Goal: Transaction & Acquisition: Purchase product/service

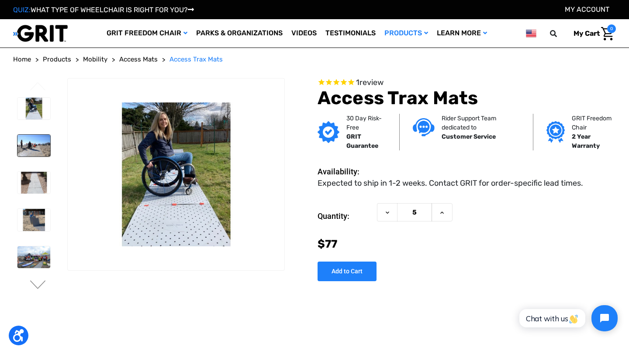
click at [33, 147] on img at bounding box center [33, 146] width 33 height 22
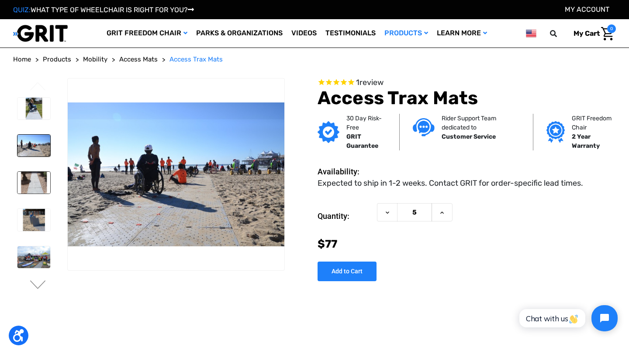
click at [33, 182] on img at bounding box center [33, 183] width 33 height 22
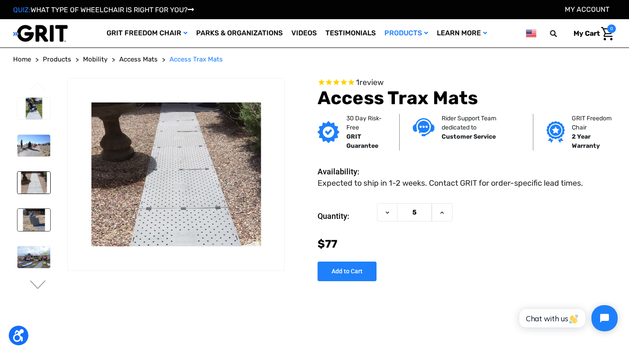
click at [38, 226] on img at bounding box center [33, 220] width 33 height 22
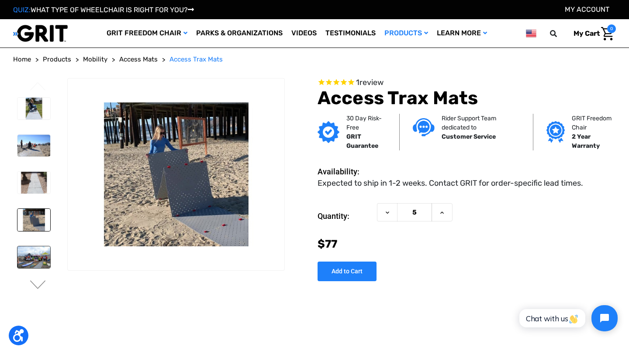
click at [38, 255] on img at bounding box center [33, 258] width 33 height 22
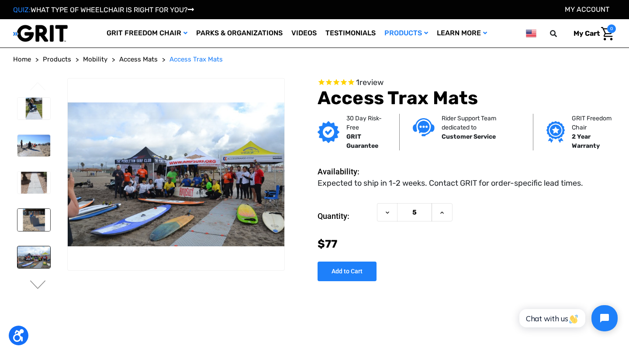
click at [40, 221] on img at bounding box center [33, 220] width 33 height 22
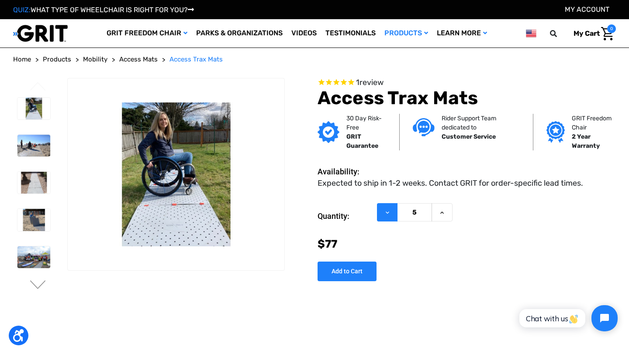
click at [391, 217] on button "Decrease Quantity of Access Trax Mats" at bounding box center [387, 212] width 21 height 19
click at [388, 216] on icon at bounding box center [387, 213] width 7 height 7
click at [355, 273] on input "Add to Cart" at bounding box center [346, 272] width 59 height 20
type input "Add to Cart"
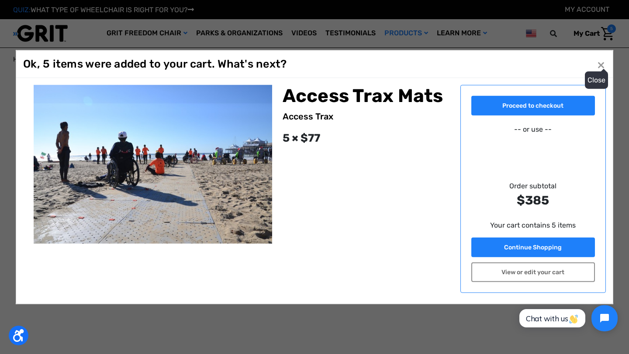
click at [602, 65] on button "Close ×" at bounding box center [601, 65] width 14 height 14
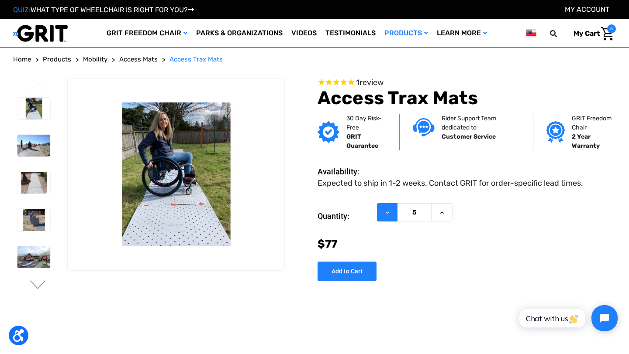
click at [387, 210] on icon at bounding box center [387, 213] width 7 height 7
click at [387, 207] on button "Decrease Quantity of Access Trax Mats" at bounding box center [387, 212] width 21 height 19
click at [606, 35] on img "Cart with 5 items" at bounding box center [607, 34] width 13 height 14
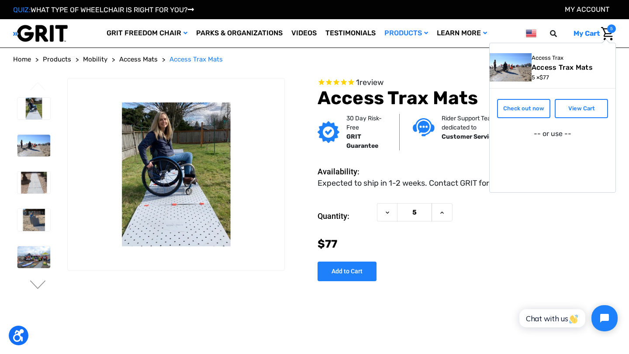
click at [577, 69] on link "Access Trax Mats" at bounding box center [562, 67] width 63 height 8
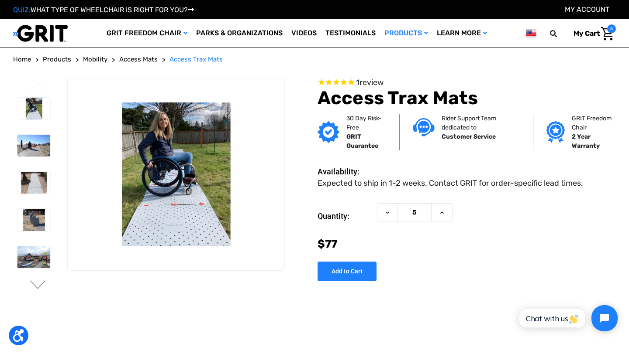
click at [611, 35] on img "Cart with 5 items" at bounding box center [607, 34] width 13 height 14
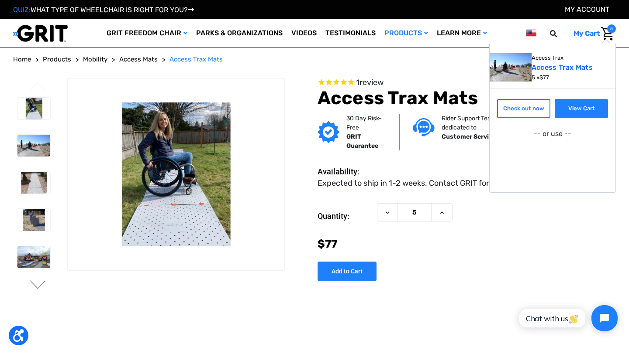
click at [569, 111] on link "View Cart" at bounding box center [580, 108] width 53 height 19
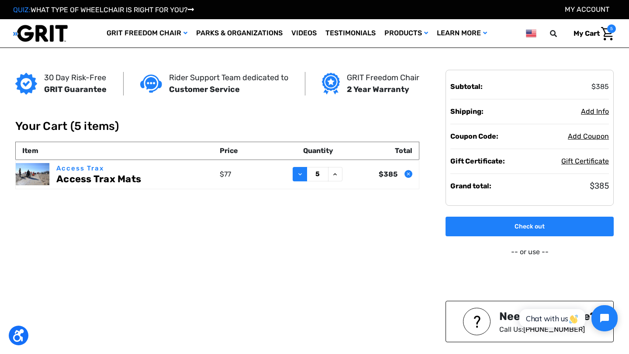
click at [296, 177] on icon at bounding box center [299, 174] width 7 height 7
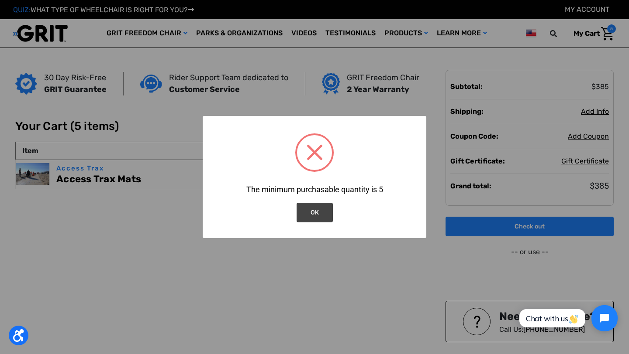
click at [300, 177] on div "×" at bounding box center [314, 155] width 206 height 60
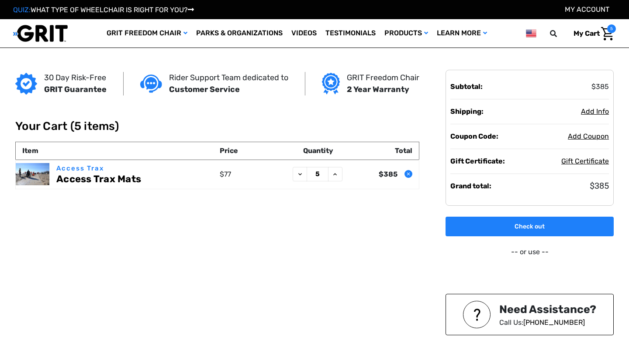
drag, startPoint x: 0, startPoint y: 0, endPoint x: 319, endPoint y: 211, distance: 382.4
click at [319, 211] on div "30 Day Risk-Free GRIT Guarantee Rider Support Team dedicated to Customer Servic…" at bounding box center [314, 228] width 609 height 360
